Goal: Information Seeking & Learning: Learn about a topic

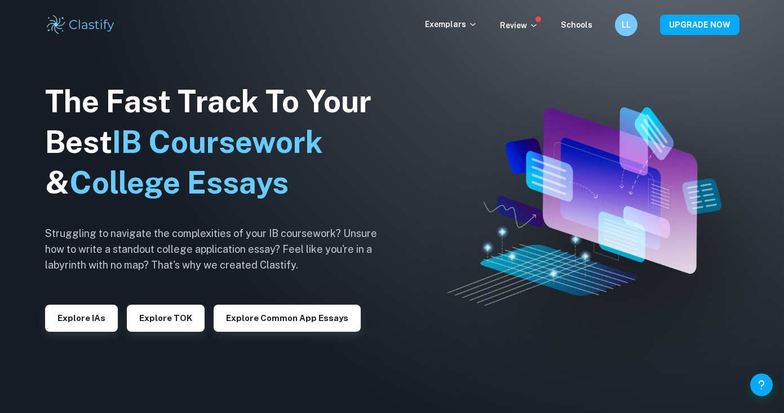
checkbox input "true"
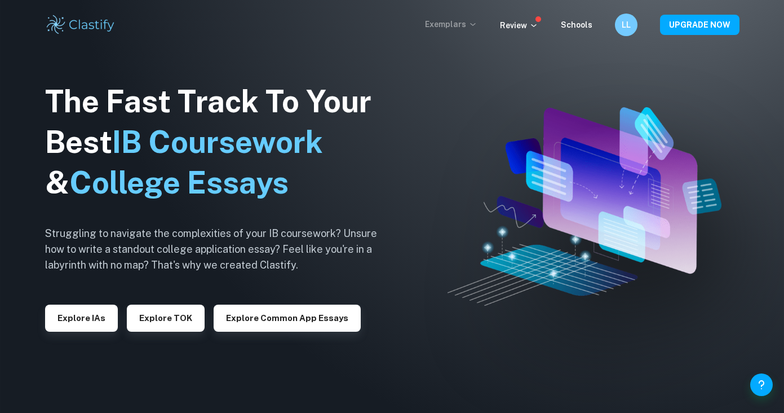
click at [441, 24] on p "Exemplars" at bounding box center [451, 24] width 52 height 12
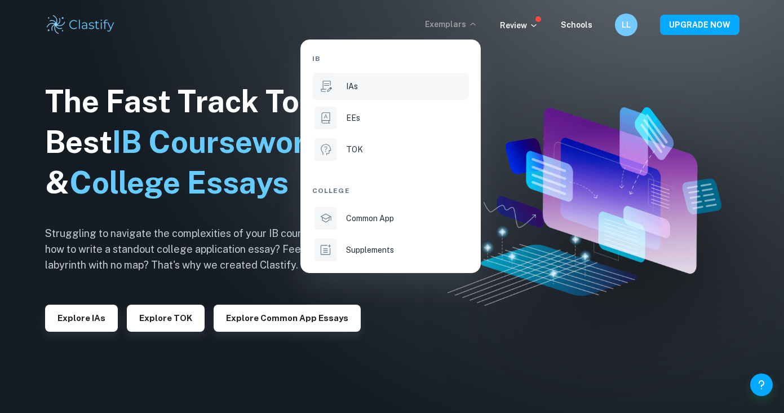
click at [393, 92] on li "IAs" at bounding box center [390, 86] width 157 height 27
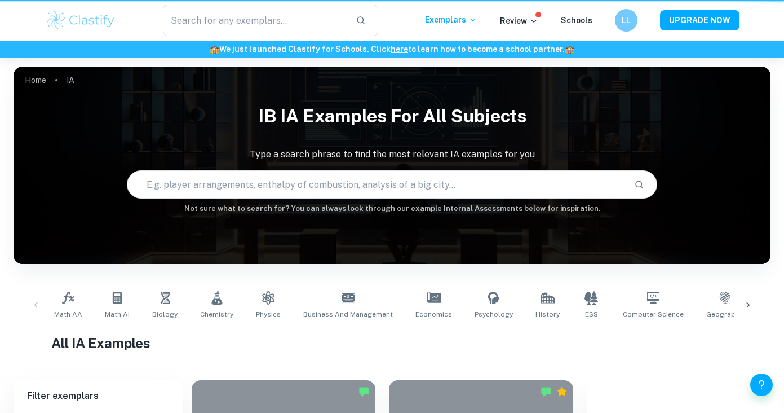
click at [382, 67] on div "Home IA IB IA examples for all subjects Type a search phrase to find the most r…" at bounding box center [392, 67] width 757 height 0
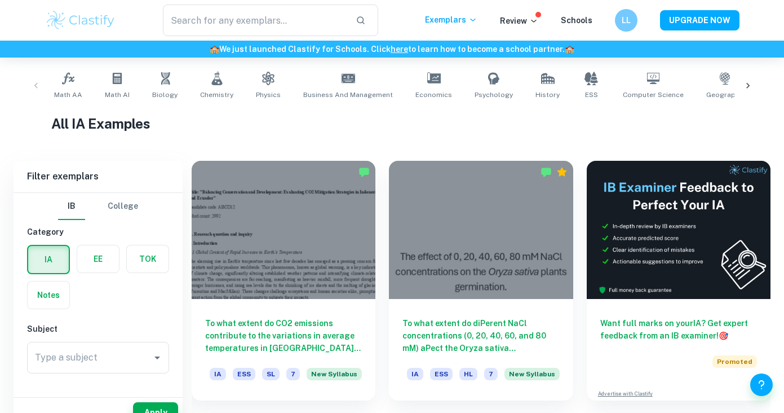
scroll to position [239, 0]
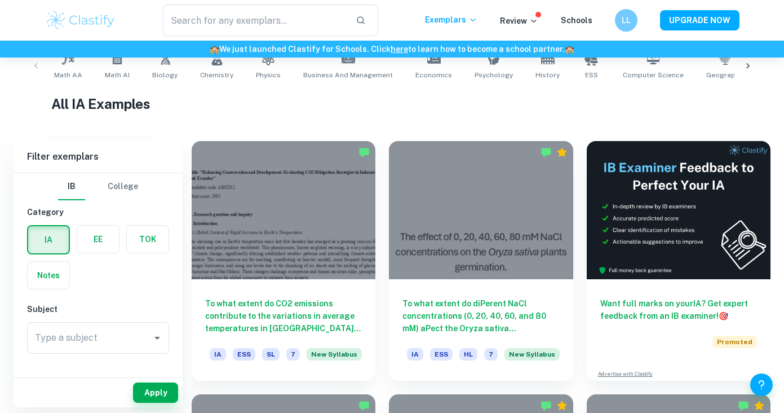
click at [105, 356] on div "Type a subject Type a subject" at bounding box center [98, 340] width 142 height 36
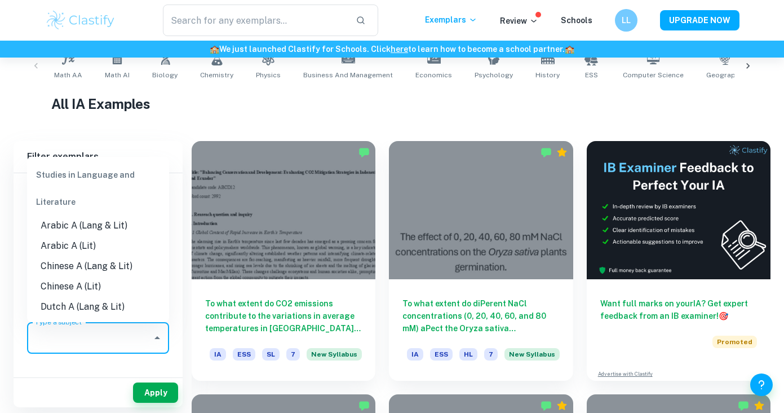
click at [104, 342] on input "Type a subject" at bounding box center [89, 337] width 115 height 21
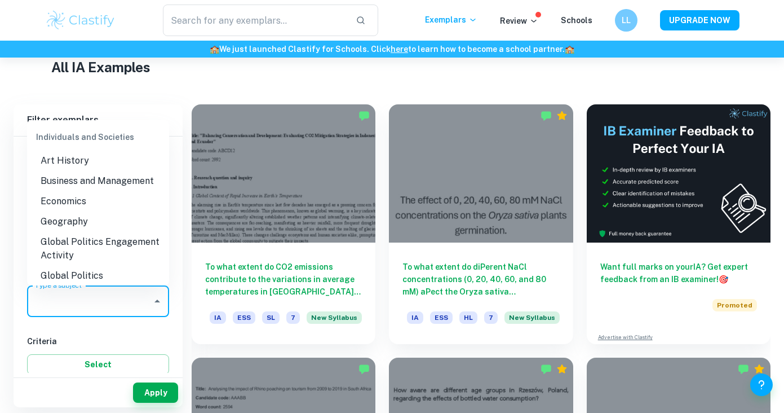
scroll to position [1010, 0]
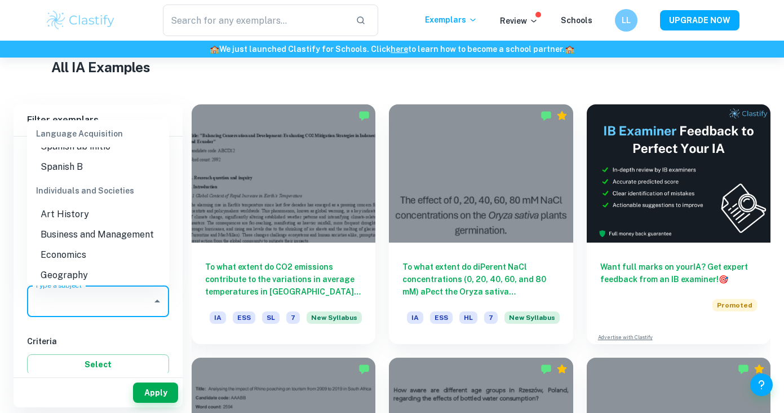
click at [70, 245] on li "Economics" at bounding box center [98, 255] width 142 height 20
type input "Economics"
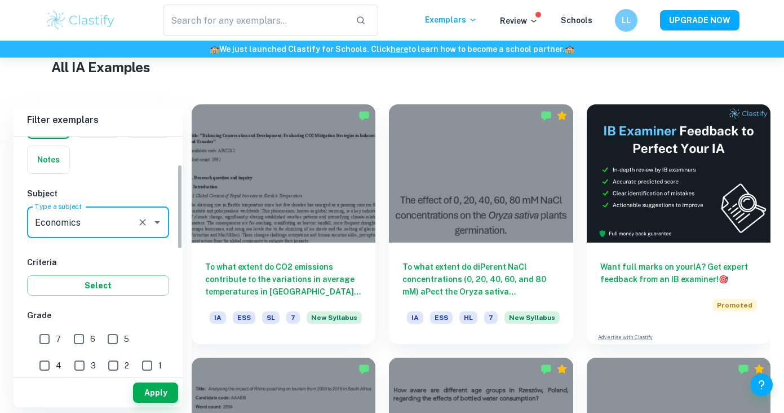
scroll to position [82, 0]
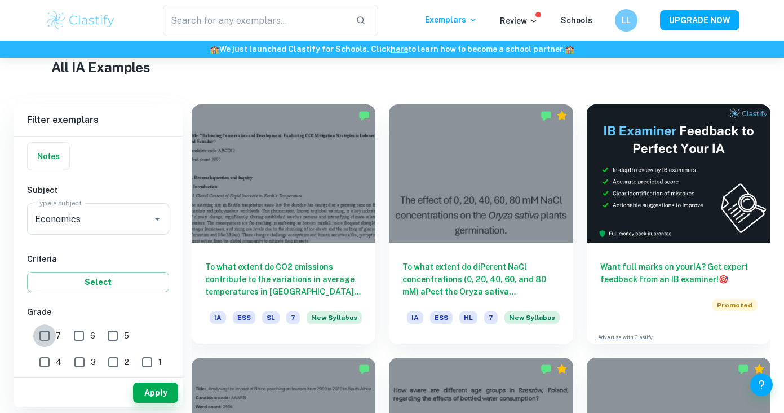
click at [46, 334] on input "7" at bounding box center [44, 335] width 23 height 23
checkbox input "true"
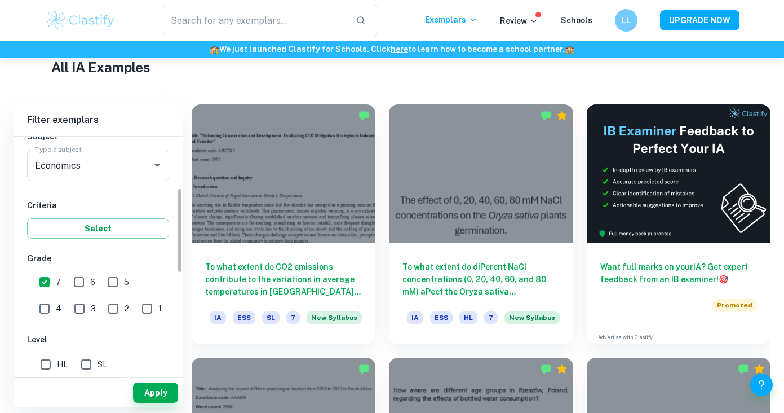
scroll to position [141, 0]
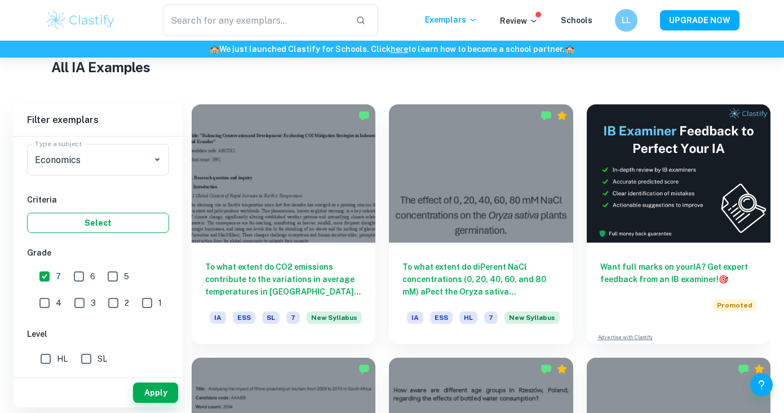
click at [112, 222] on button "Select" at bounding box center [98, 223] width 142 height 20
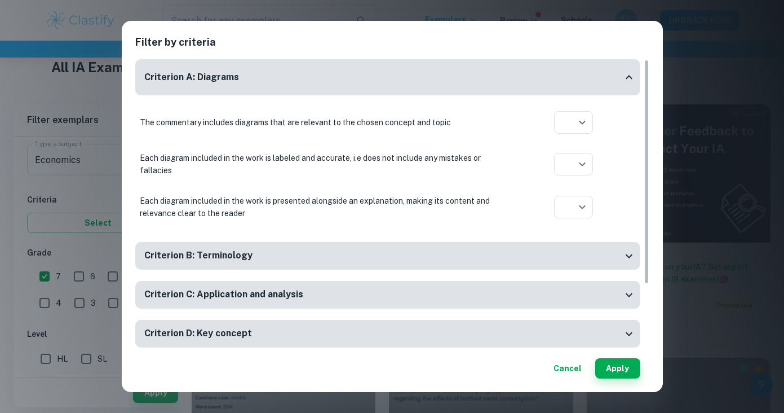
click at [573, 369] on button "Cancel" at bounding box center [567, 368] width 37 height 20
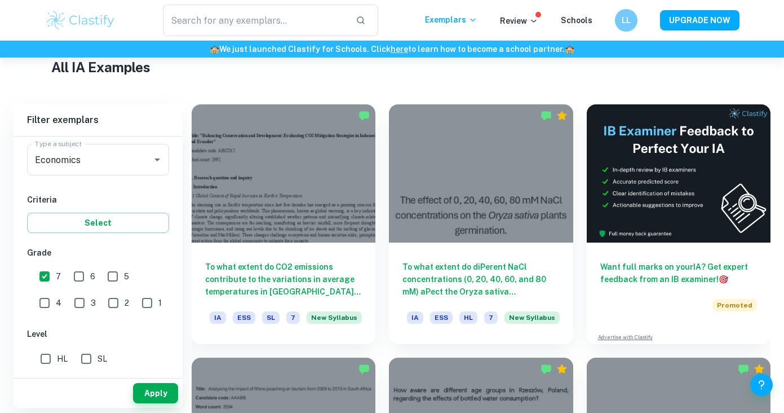
scroll to position [408, 0]
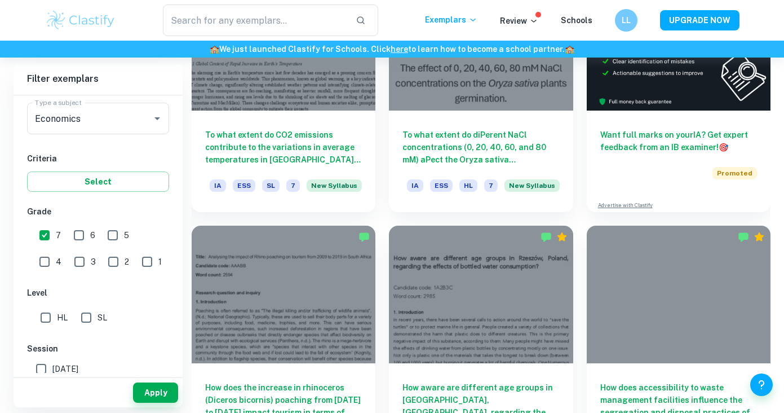
click at [47, 317] on input "HL" at bounding box center [45, 317] width 23 height 23
checkbox input "true"
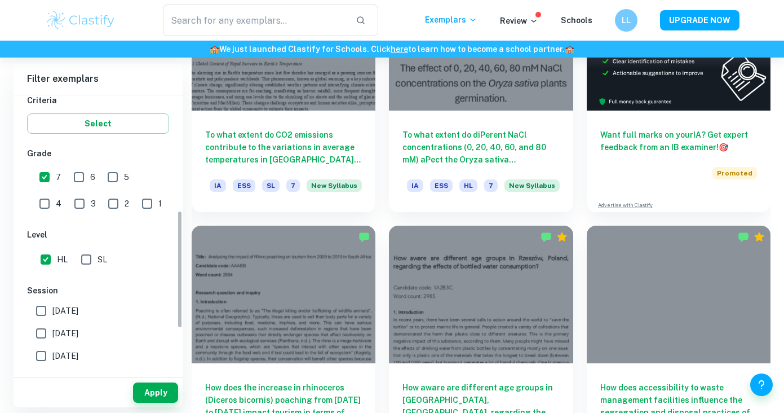
scroll to position [149, 0]
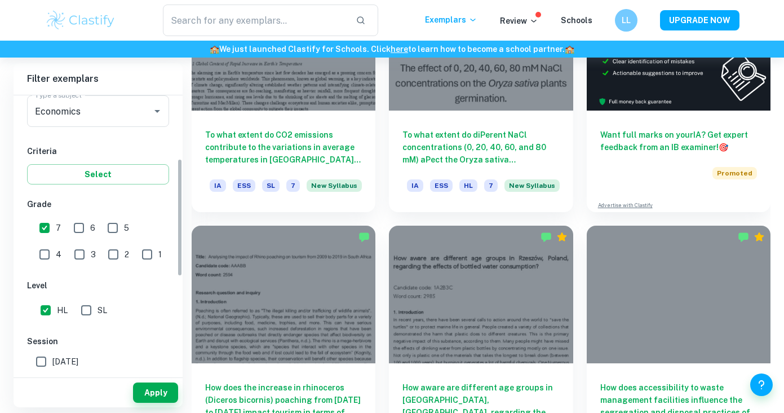
click at [158, 404] on div "Apply" at bounding box center [98, 392] width 169 height 29
click at [160, 395] on button "Apply" at bounding box center [155, 392] width 45 height 20
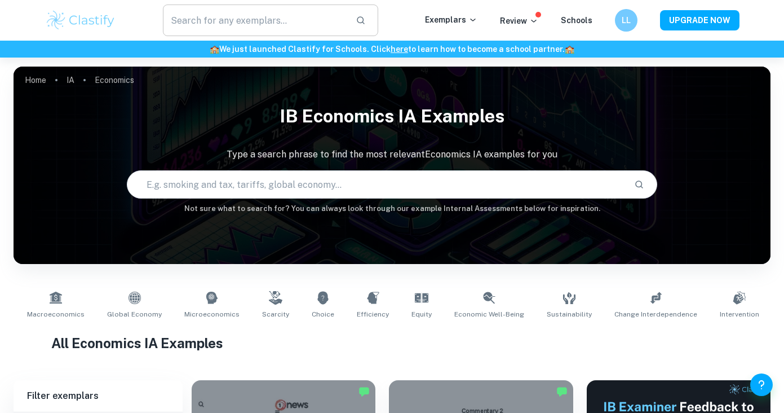
click at [255, 21] on input "text" at bounding box center [255, 21] width 184 height 32
click at [297, 198] on input "text" at bounding box center [375, 185] width 497 height 32
type input "Macro"
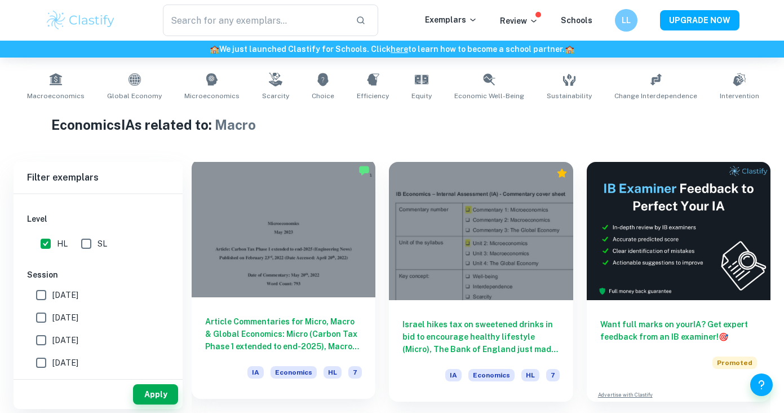
scroll to position [220, 0]
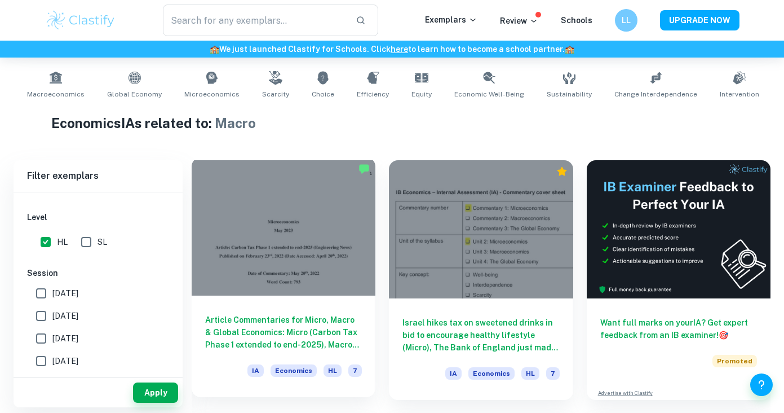
click at [293, 328] on h6 "Article Commentaries for Micro, Macro & Global Economics: Micro (Carbon Tax Pha…" at bounding box center [283, 331] width 157 height 37
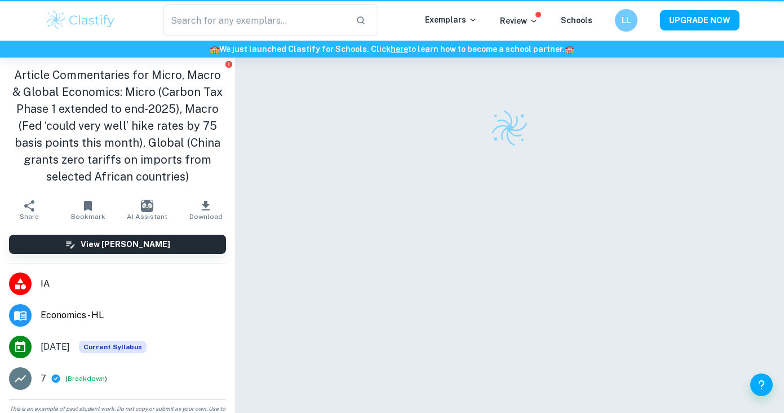
click at [293, 328] on div at bounding box center [510, 251] width 471 height 388
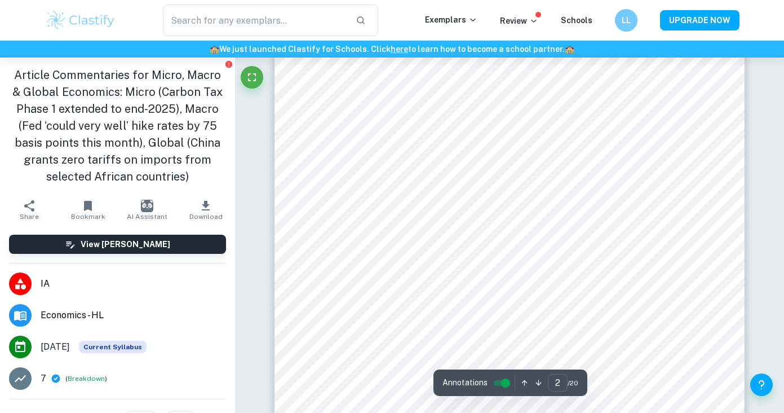
scroll to position [749, 0]
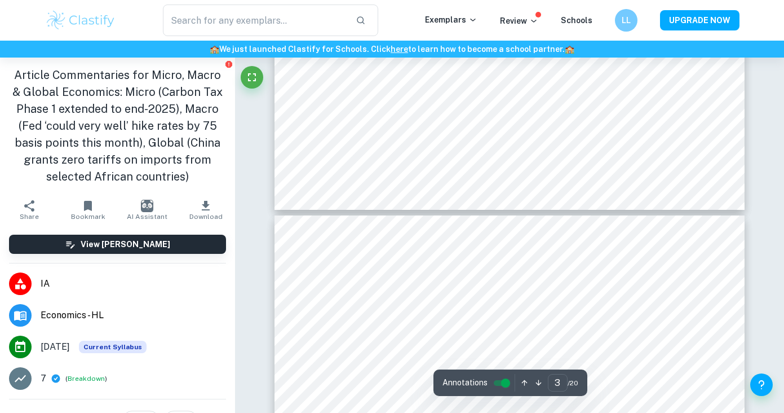
type input "4"
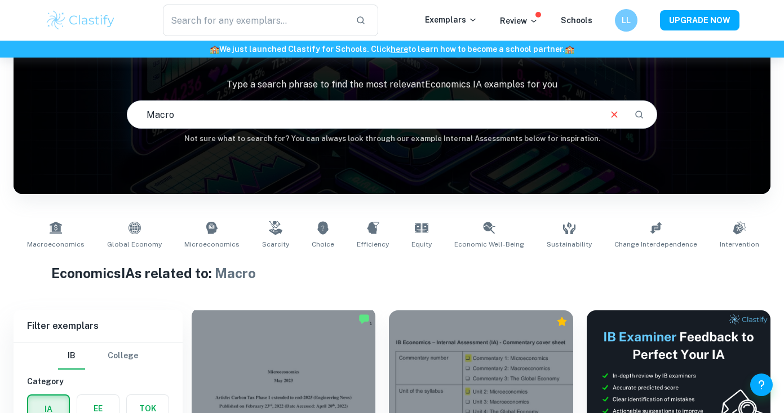
scroll to position [249, 0]
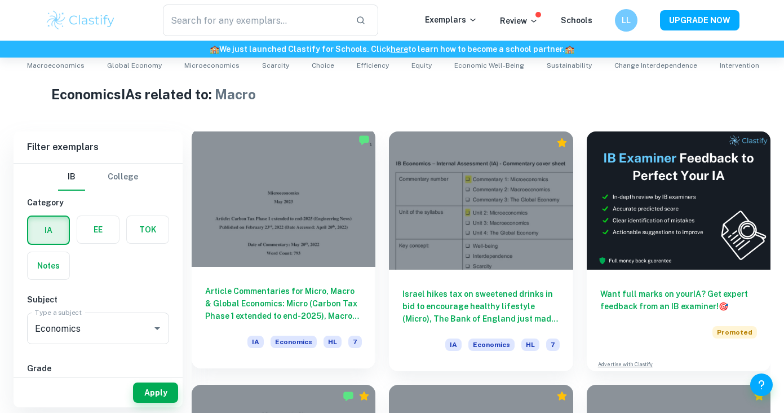
click at [275, 291] on h6 "Article Commentaries for Micro, Macro & Global Economics: Micro (Carbon Tax Pha…" at bounding box center [283, 303] width 157 height 37
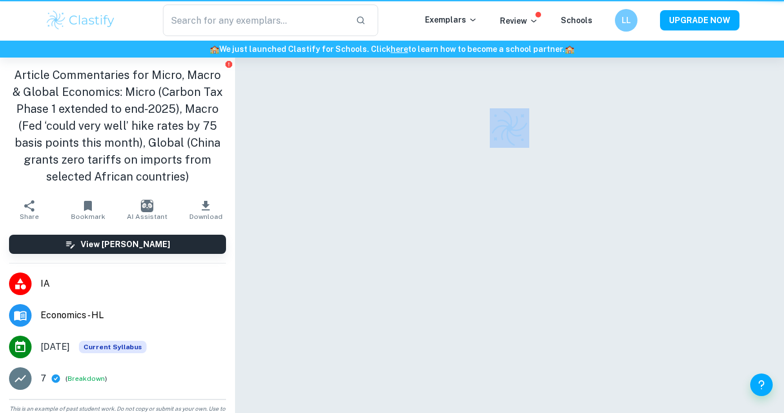
click at [275, 290] on div at bounding box center [510, 251] width 471 height 388
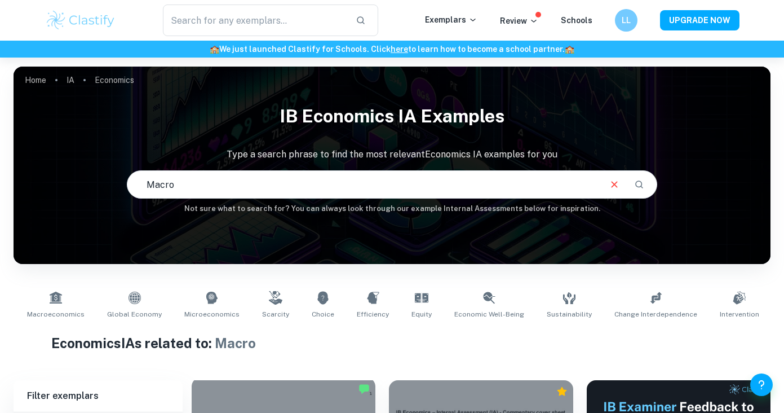
scroll to position [136, 0]
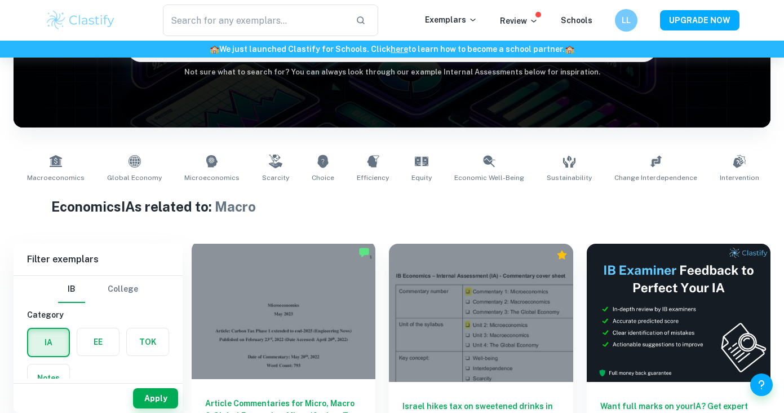
click at [293, 309] on div at bounding box center [284, 310] width 184 height 138
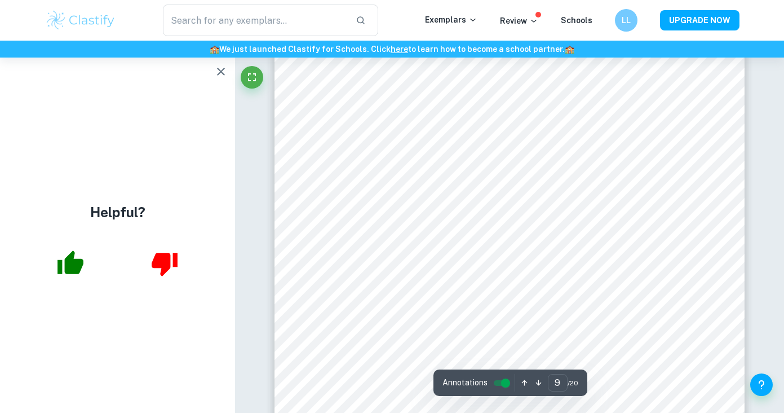
scroll to position [5206, 0]
click at [216, 68] on icon "button" at bounding box center [221, 72] width 14 height 14
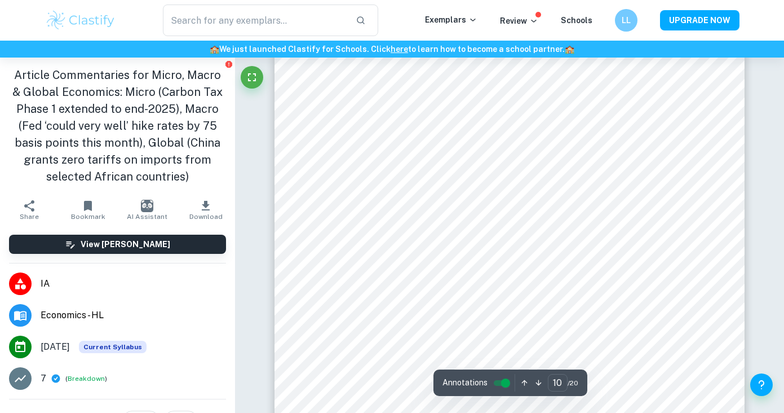
scroll to position [5866, 1]
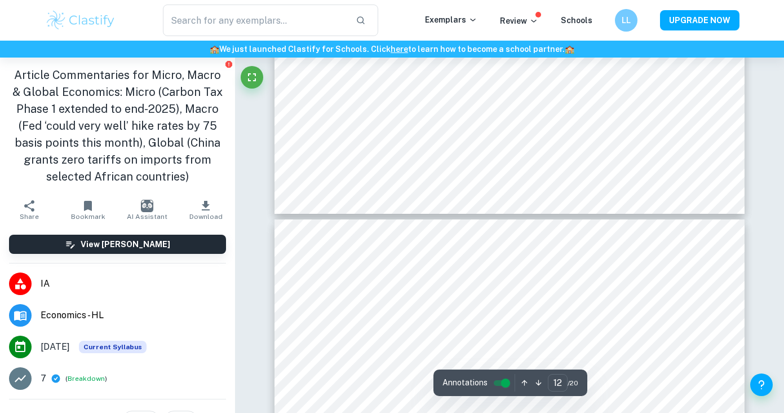
type input "13"
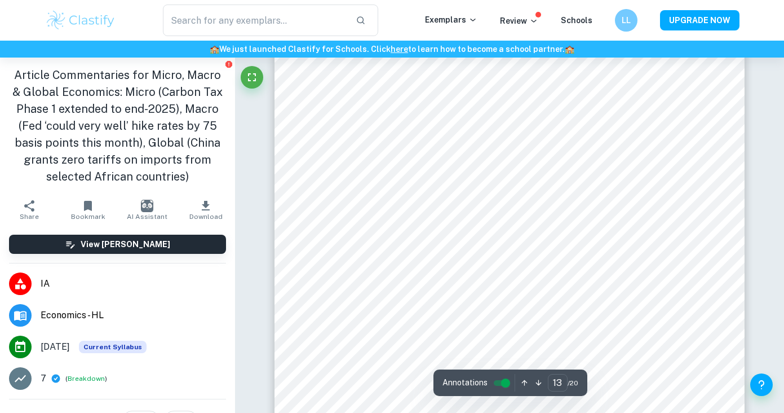
scroll to position [7719, 0]
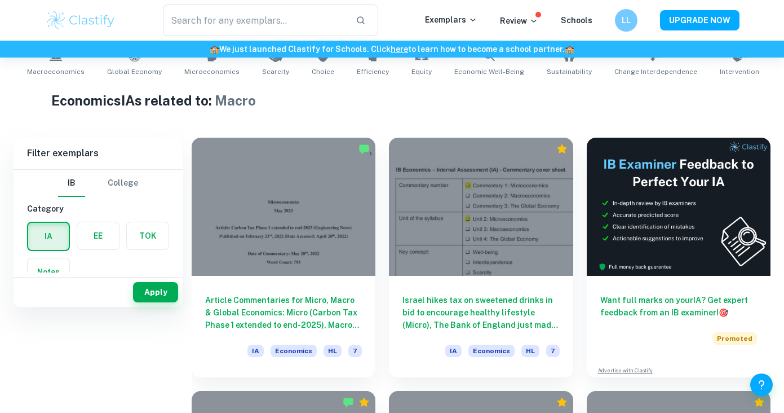
scroll to position [23, 0]
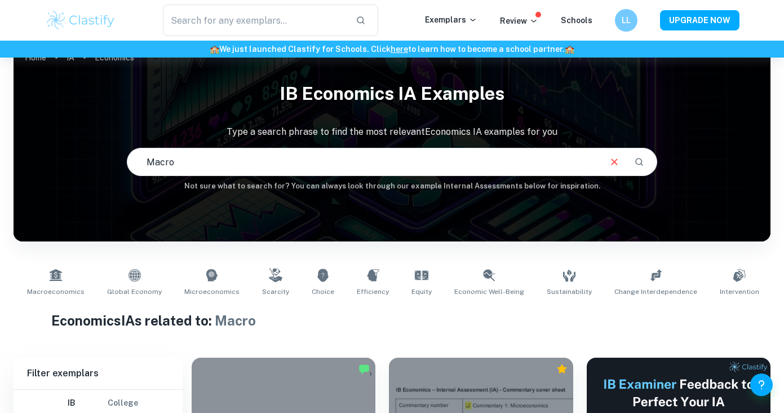
drag, startPoint x: 194, startPoint y: 170, endPoint x: 99, endPoint y: 143, distance: 99.2
click at [103, 147] on div "IB Economics IA examples Type a search phrase to find the most relevant Economi…" at bounding box center [392, 134] width 757 height 116
type input "intervention"
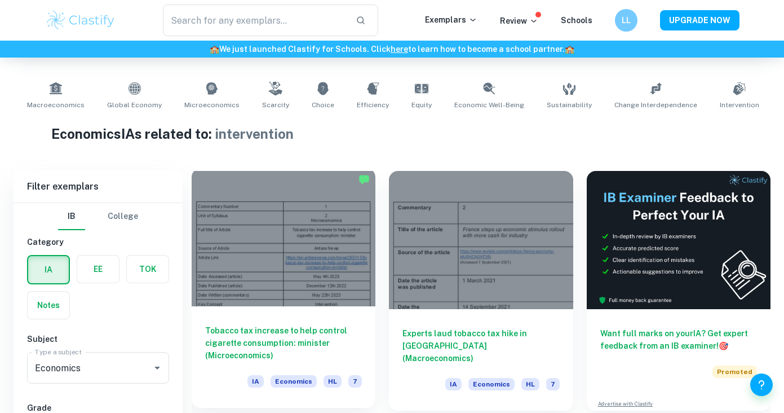
scroll to position [273, 0]
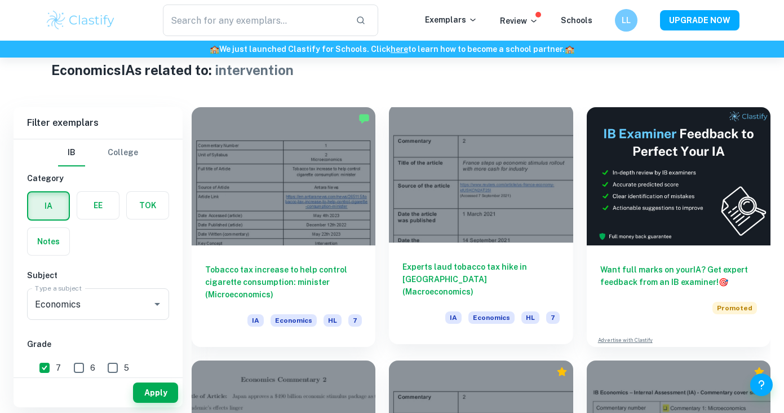
click at [441, 281] on h6 "Experts laud tobacco tax hike in [GEOGRAPHIC_DATA] (Macroeconomics)" at bounding box center [480, 278] width 157 height 37
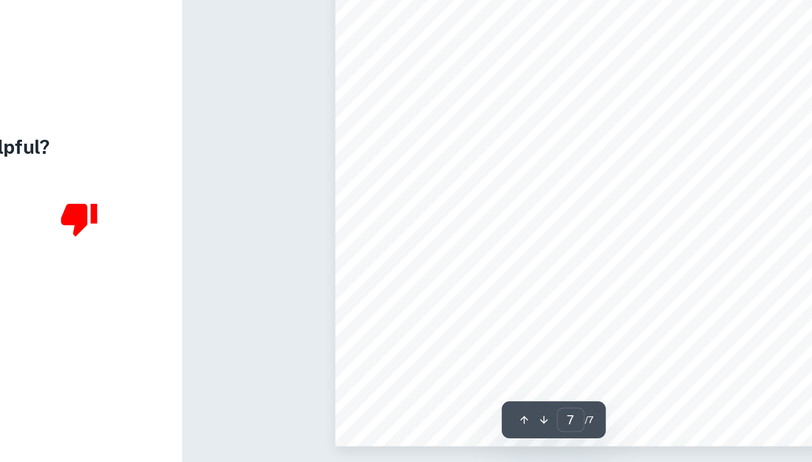
scroll to position [2916, 0]
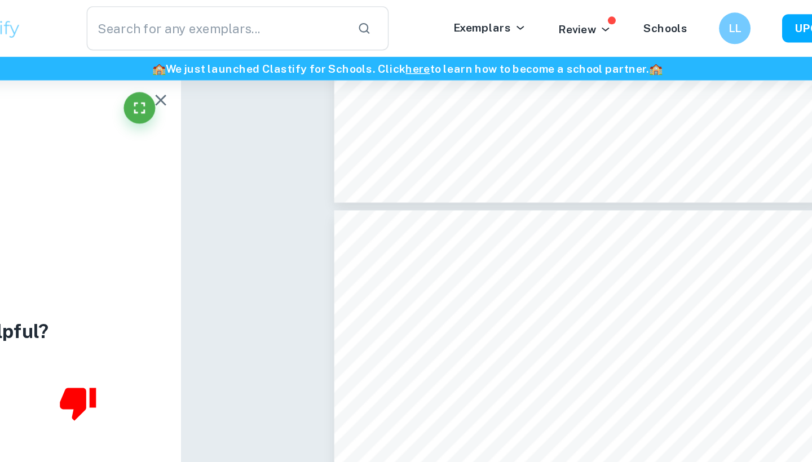
type input "4"
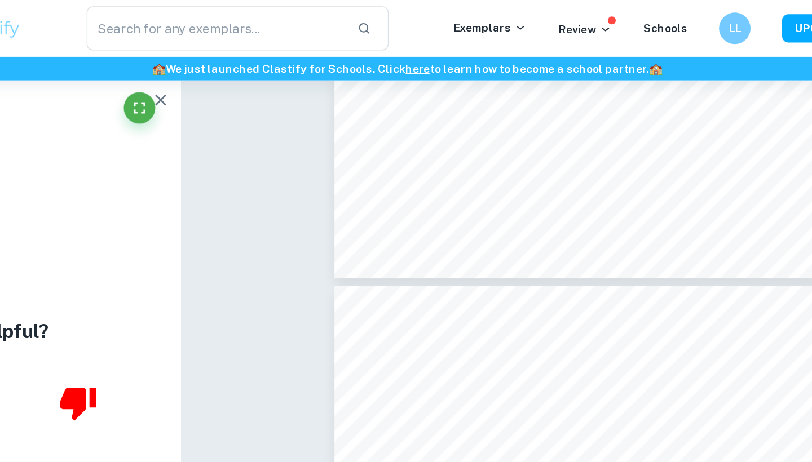
scroll to position [1652, 0]
